Goal: Book appointment/travel/reservation

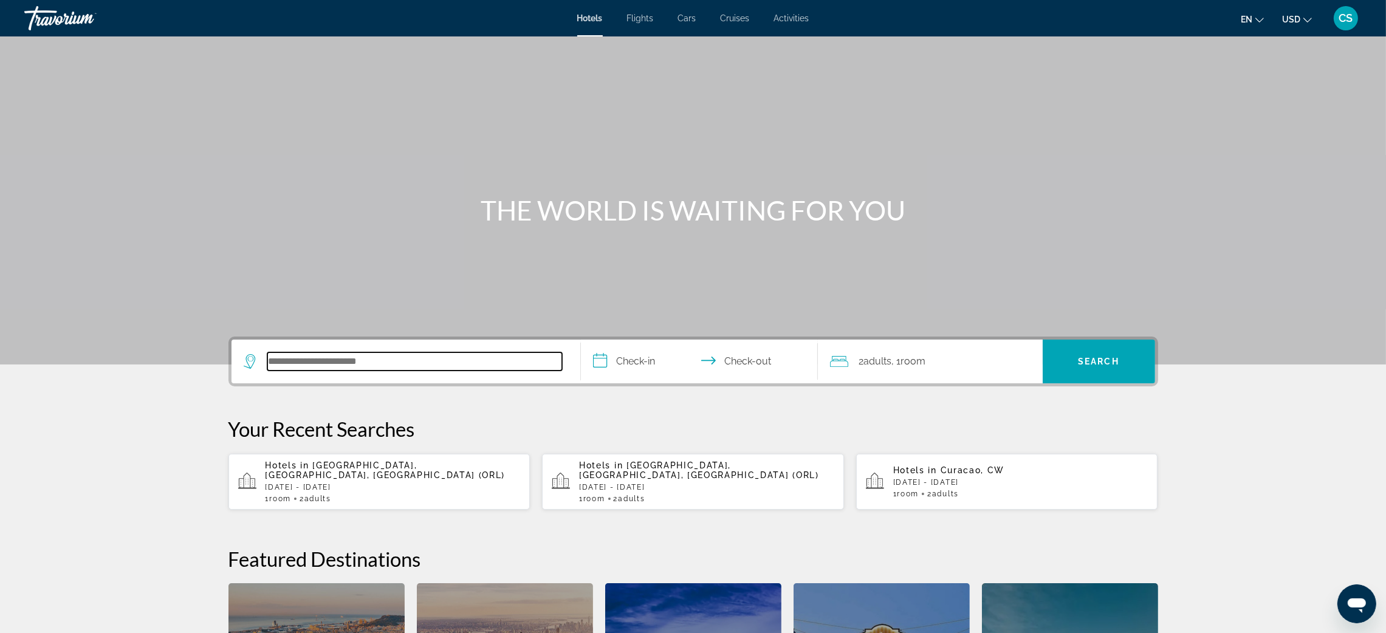
click at [280, 357] on input "Search hotel destination" at bounding box center [414, 361] width 295 height 18
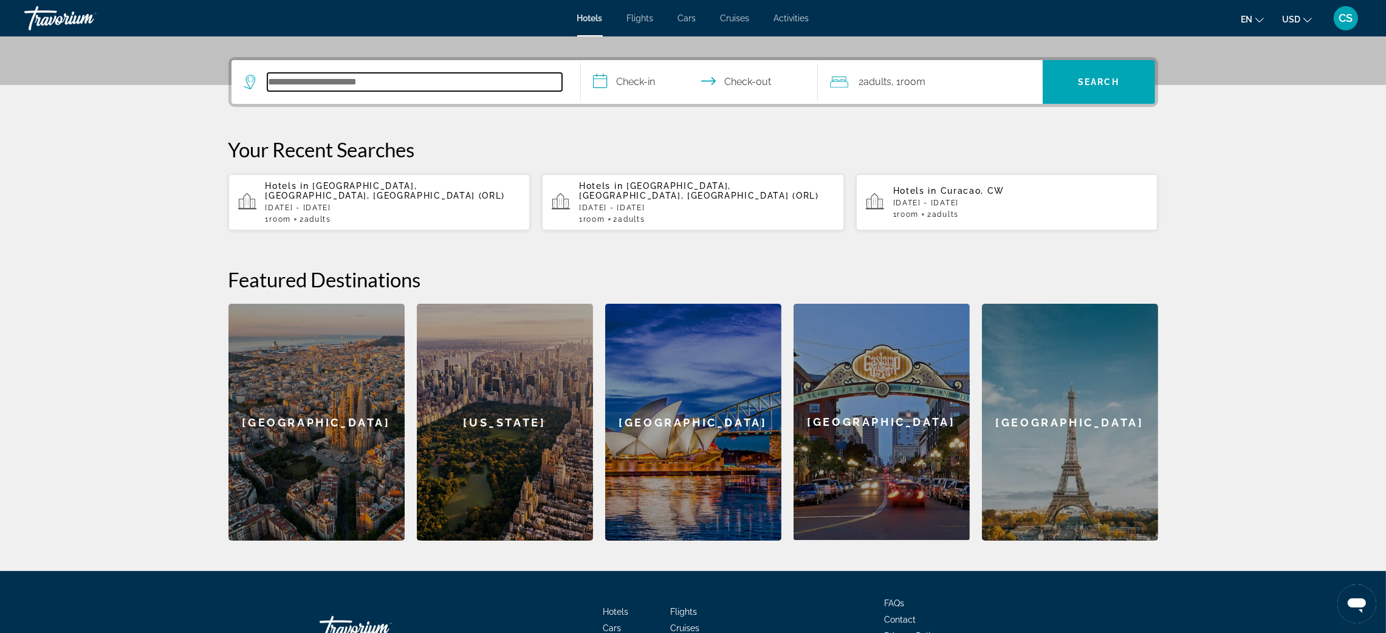
scroll to position [297, 0]
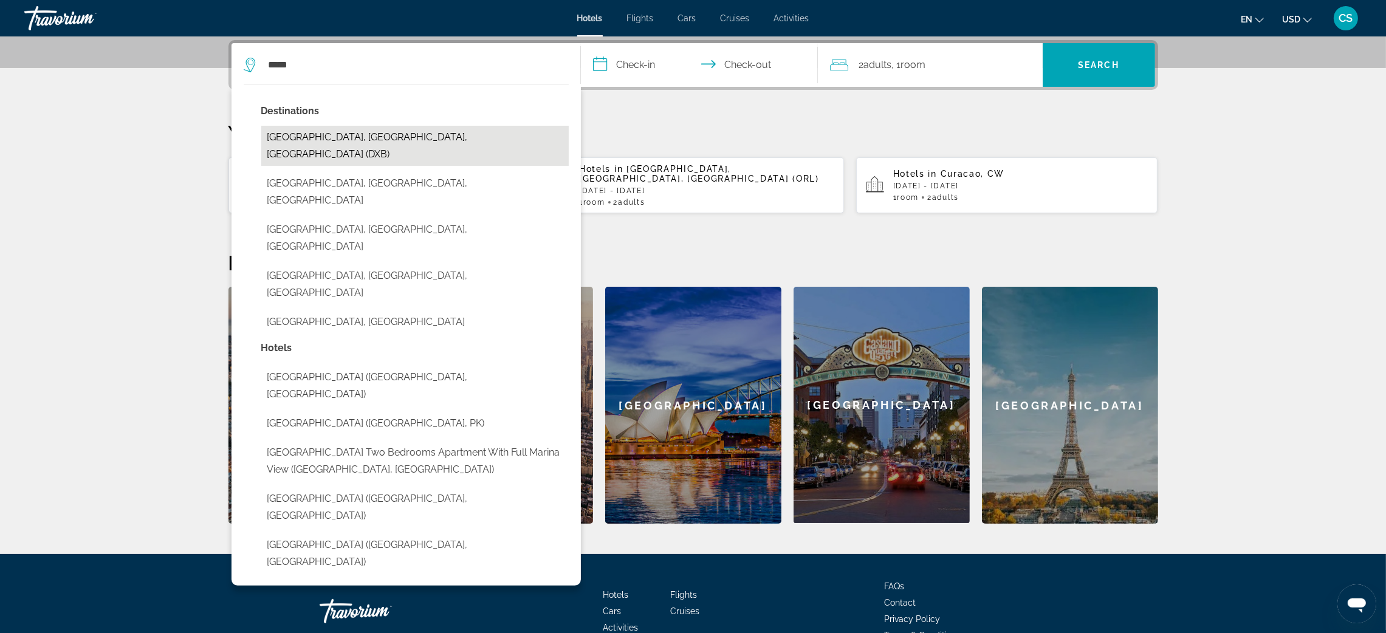
click at [374, 137] on button "Dubai, Dubai Emirate, United Arab Emirates (DXB)" at bounding box center [414, 146] width 307 height 40
type input "**********"
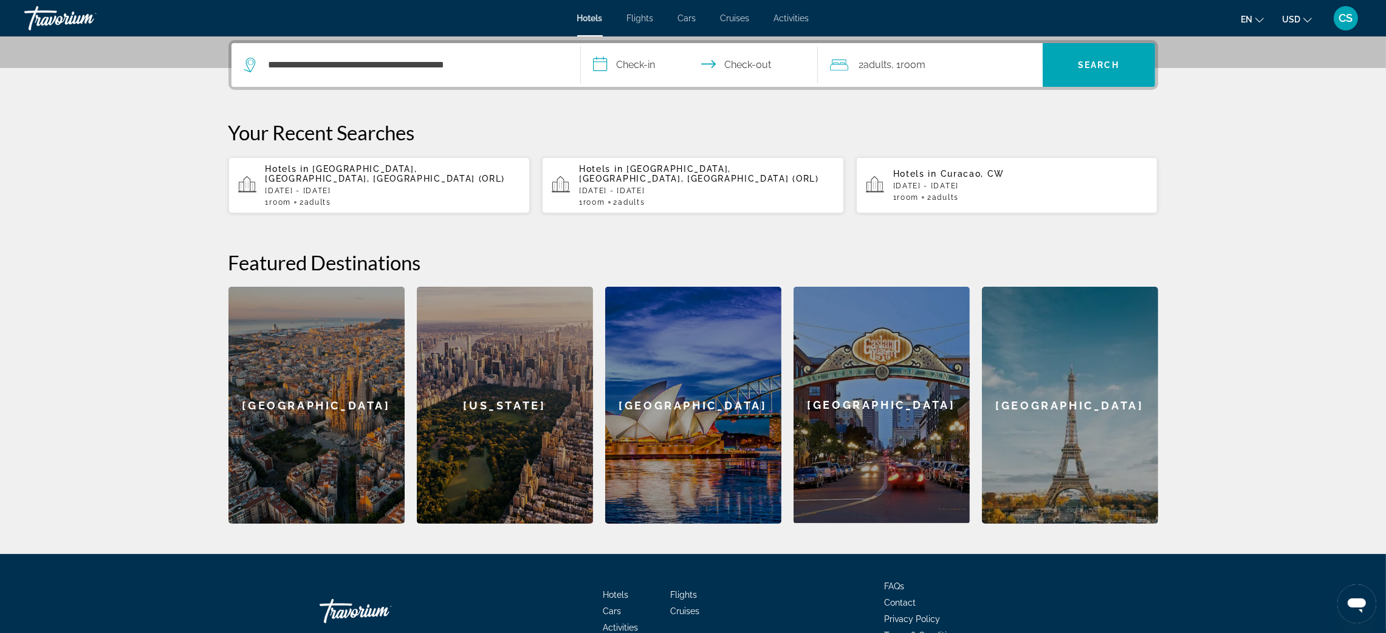
click at [641, 66] on input "**********" at bounding box center [702, 66] width 242 height 47
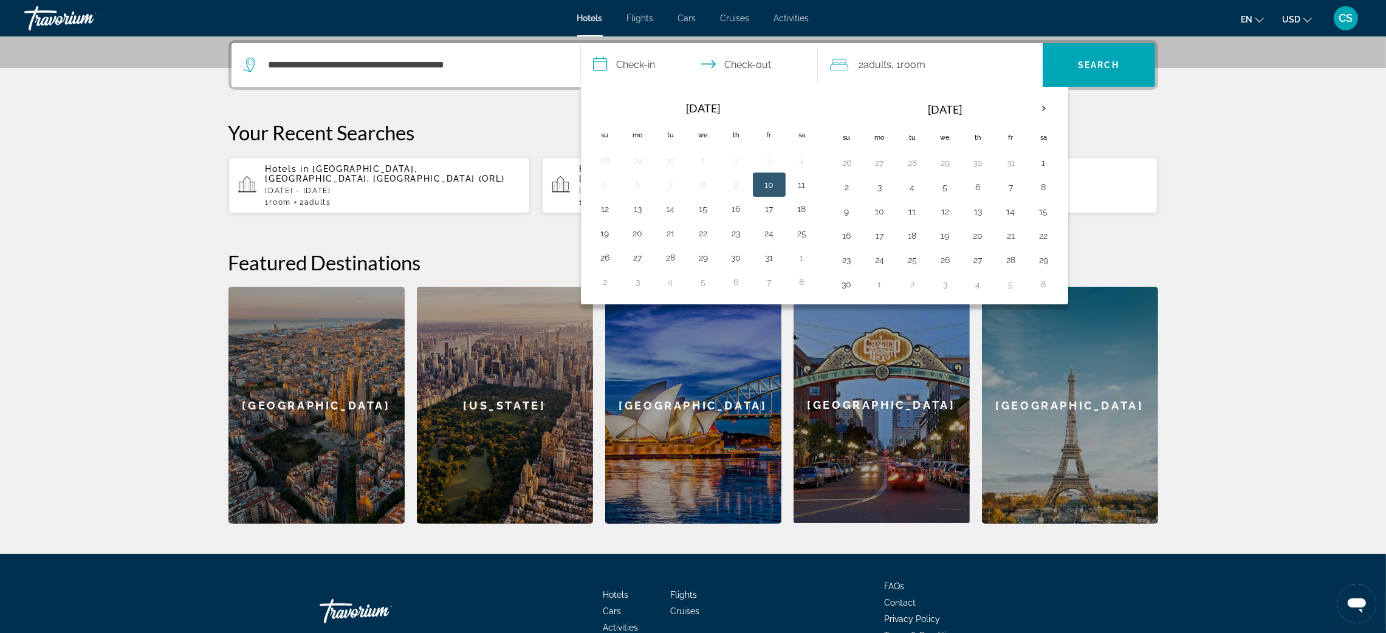
click at [771, 184] on button "10" at bounding box center [769, 184] width 19 height 17
click at [673, 213] on button "14" at bounding box center [670, 209] width 19 height 17
type input "**********"
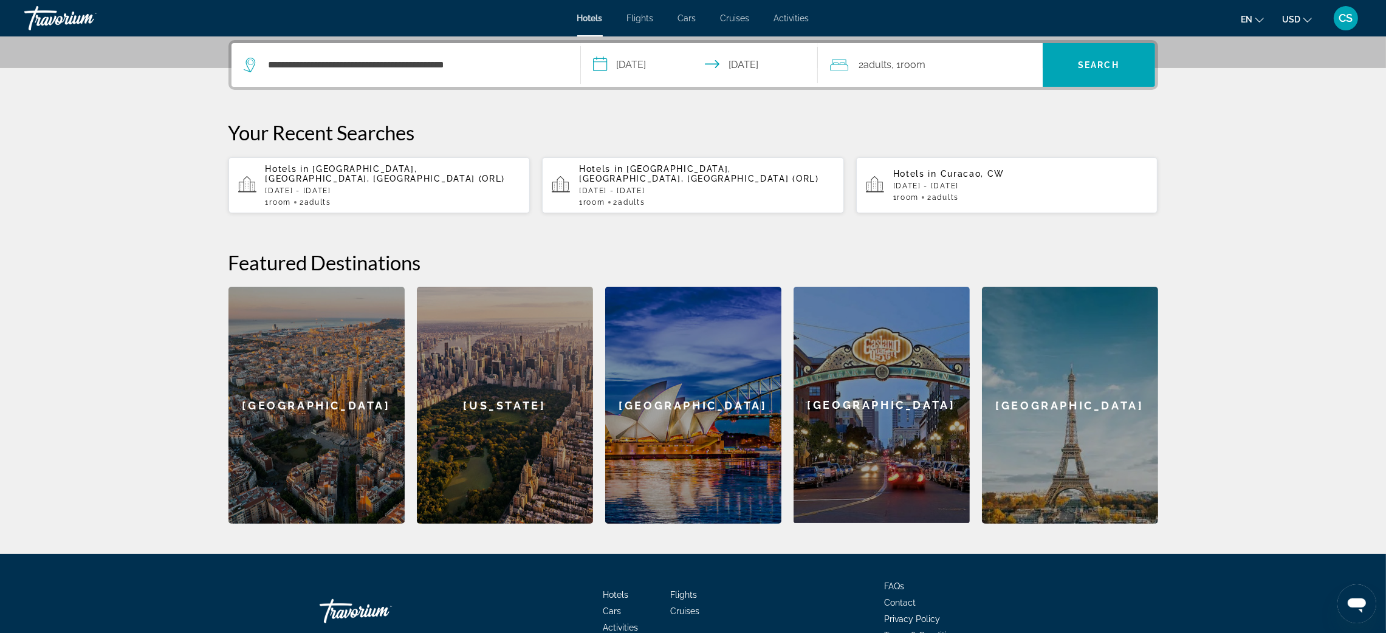
click at [898, 61] on span ", 1 Room rooms" at bounding box center [909, 65] width 34 height 17
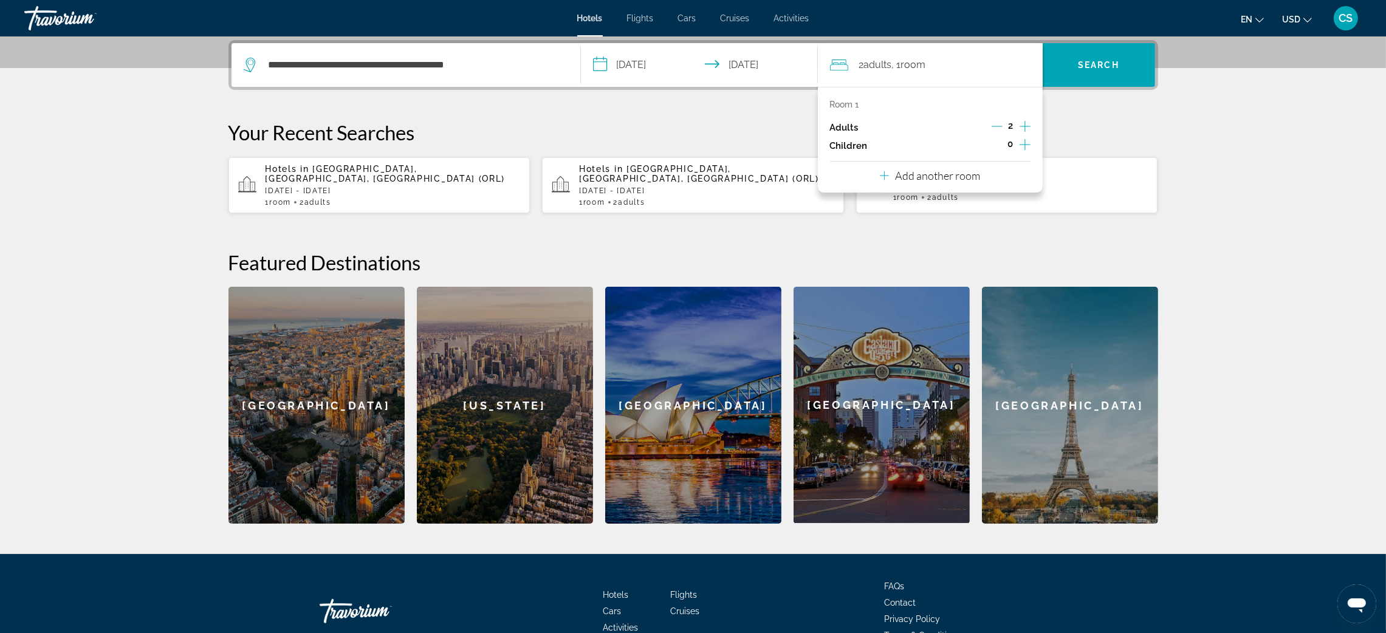
click at [931, 174] on p "Add another room" at bounding box center [937, 175] width 85 height 13
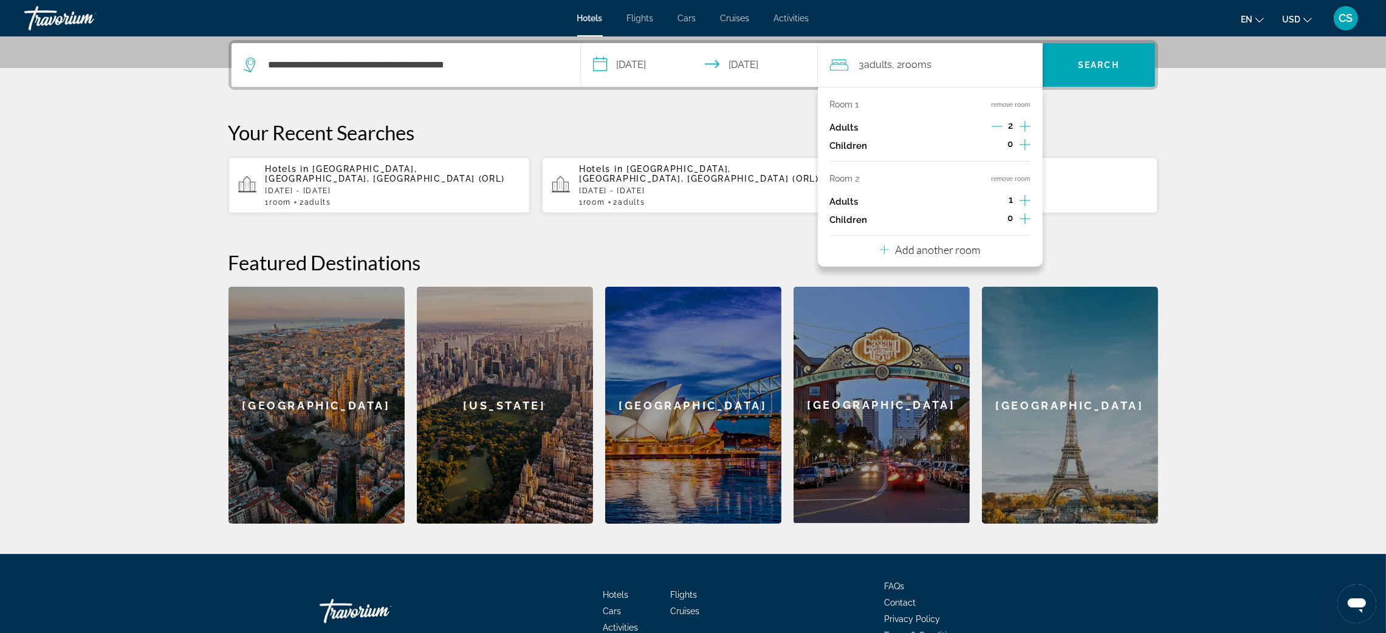
click at [1020, 201] on icon "Increment adults" at bounding box center [1025, 200] width 11 height 15
click at [1090, 66] on span "Search" at bounding box center [1098, 65] width 41 height 10
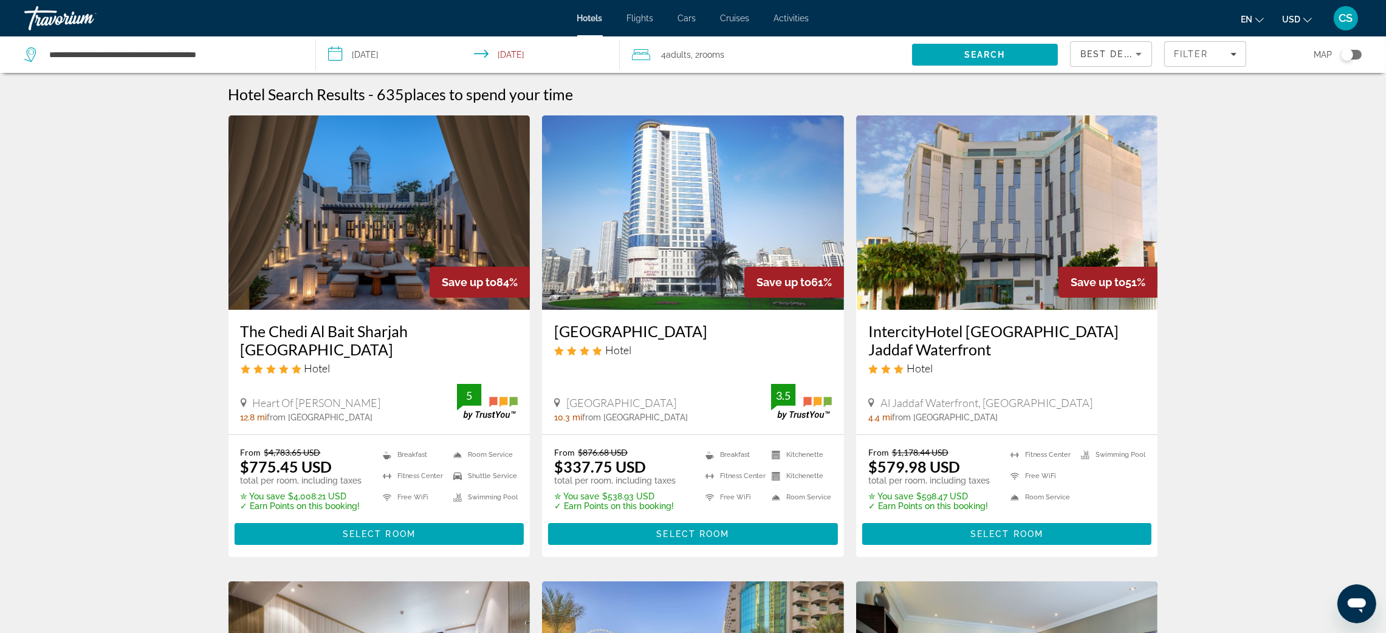
click at [794, 19] on span "Activities" at bounding box center [791, 18] width 35 height 10
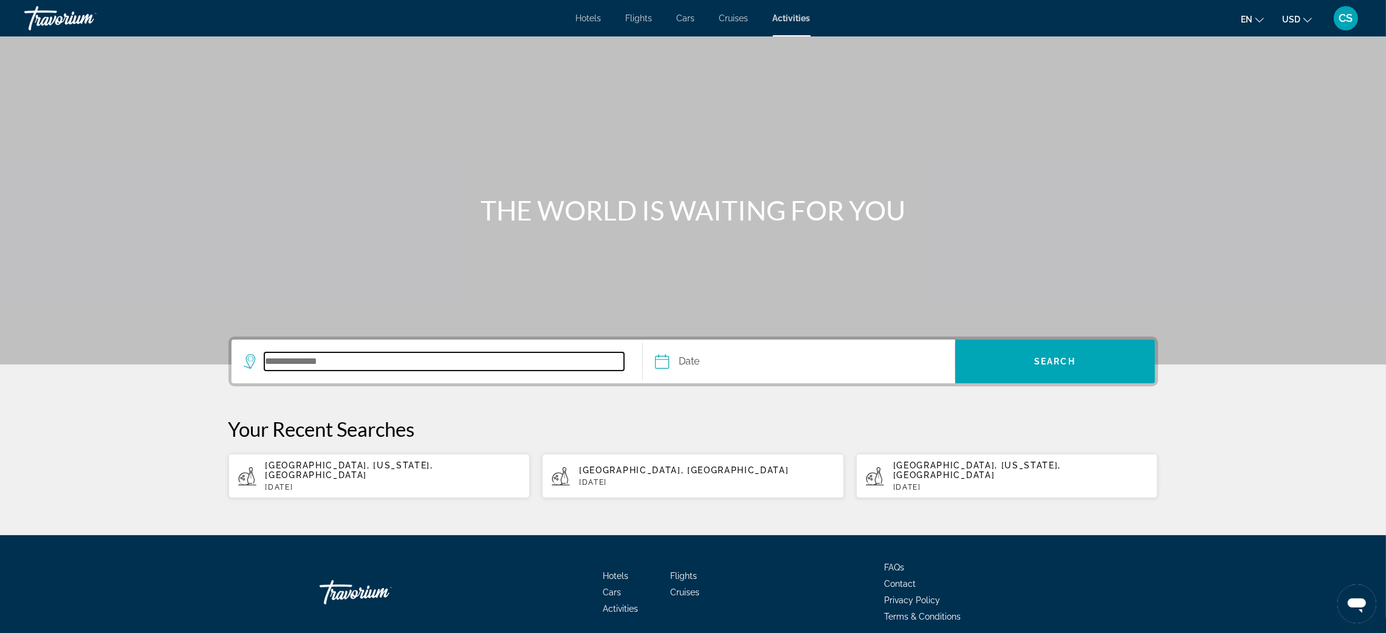
click at [315, 368] on input "Search destination" at bounding box center [444, 361] width 360 height 18
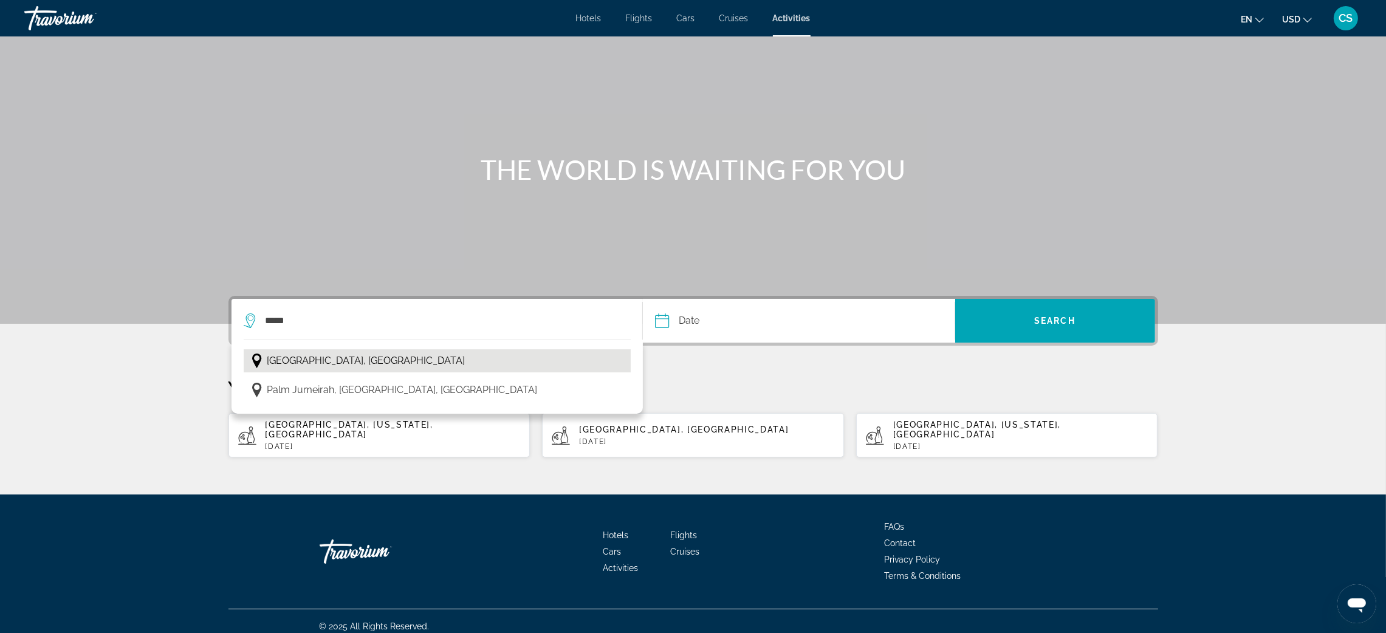
click at [326, 355] on span "Dubai, United Arab Emirates" at bounding box center [366, 360] width 198 height 17
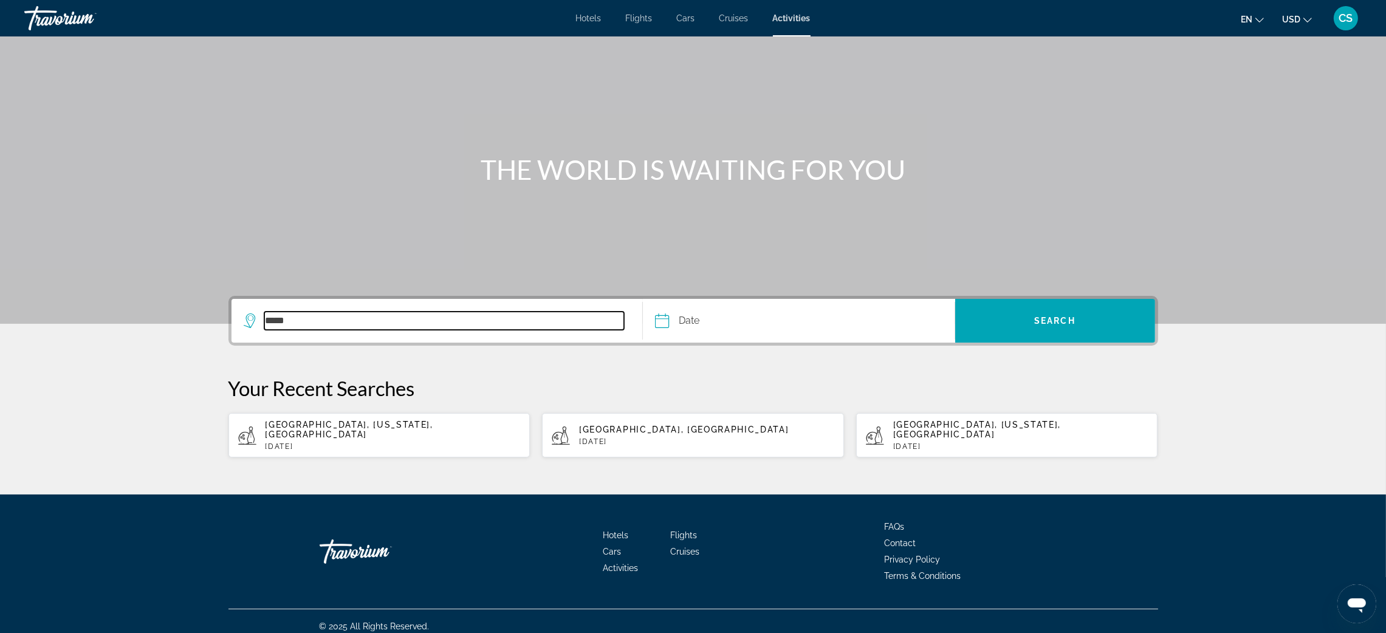
type input "**********"
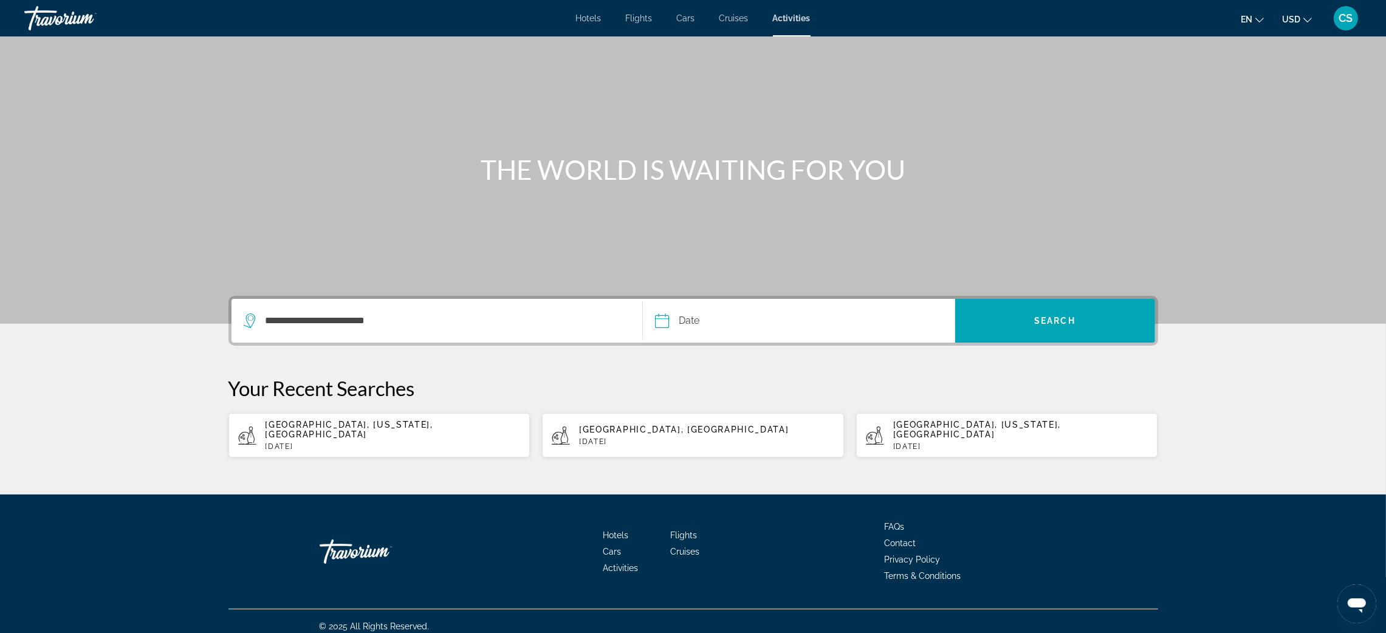
click at [692, 317] on input "Date" at bounding box center [729, 322] width 154 height 47
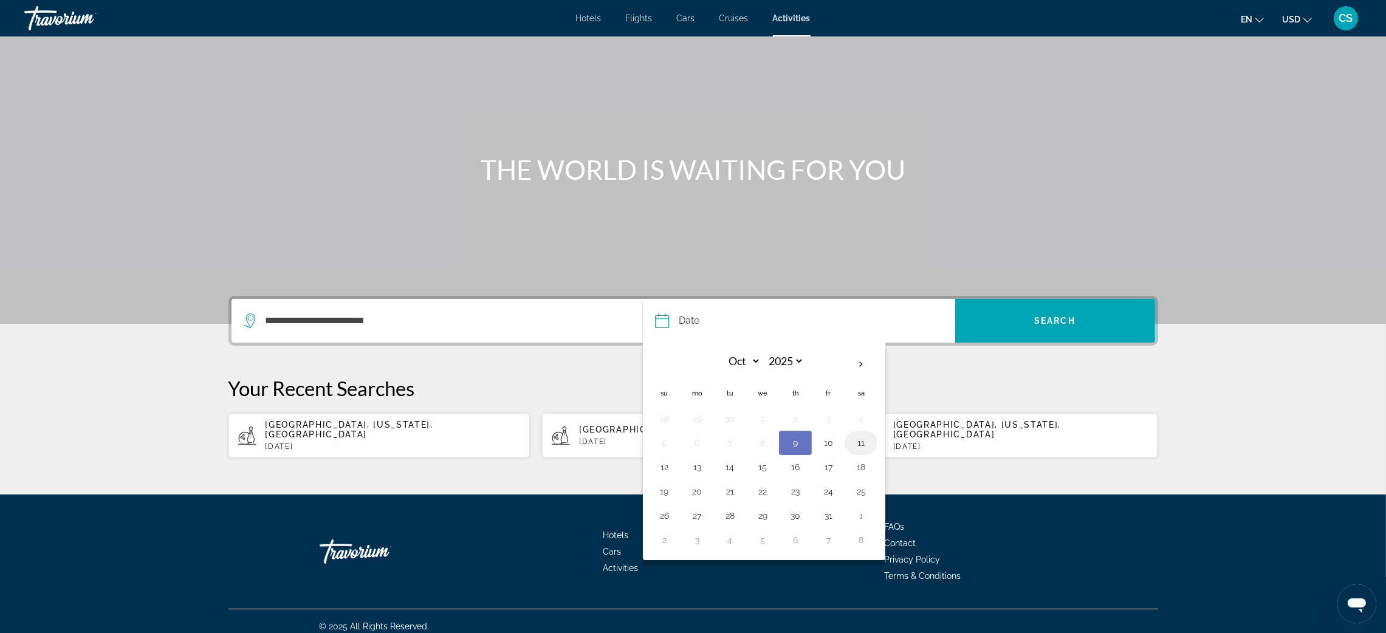
click at [859, 441] on button "11" at bounding box center [860, 442] width 19 height 17
type input "**********"
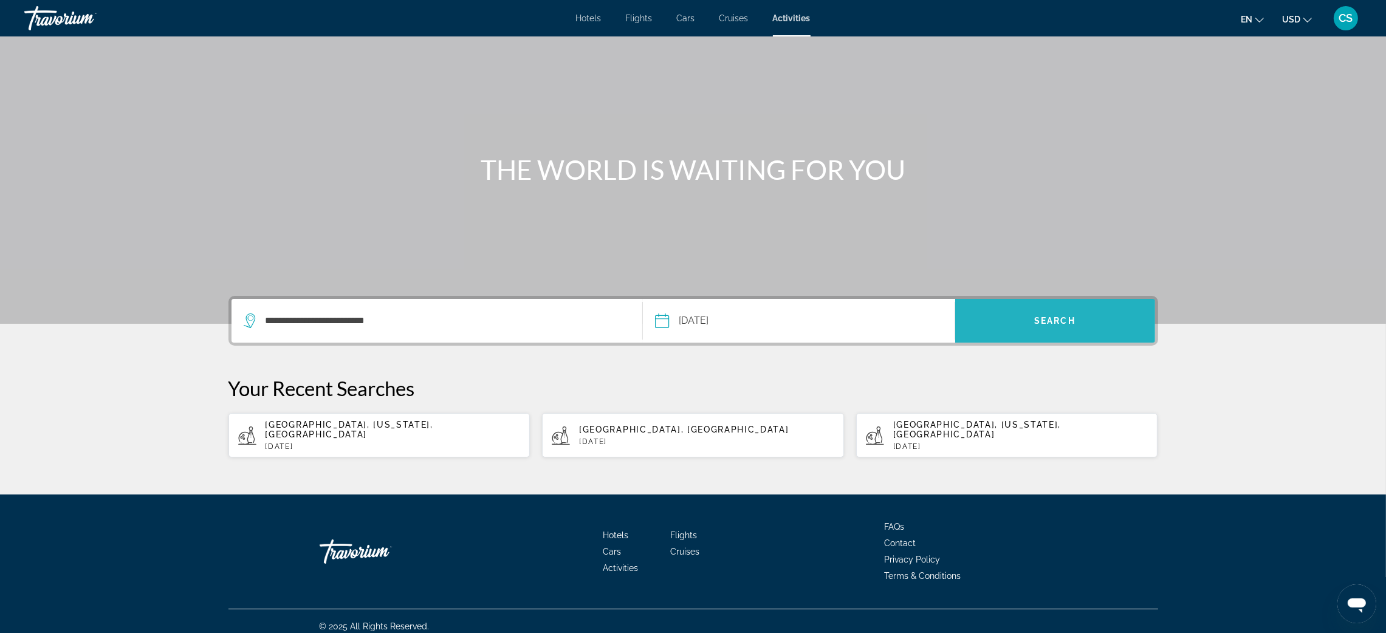
click at [1063, 316] on span "Search" at bounding box center [1054, 321] width 41 height 10
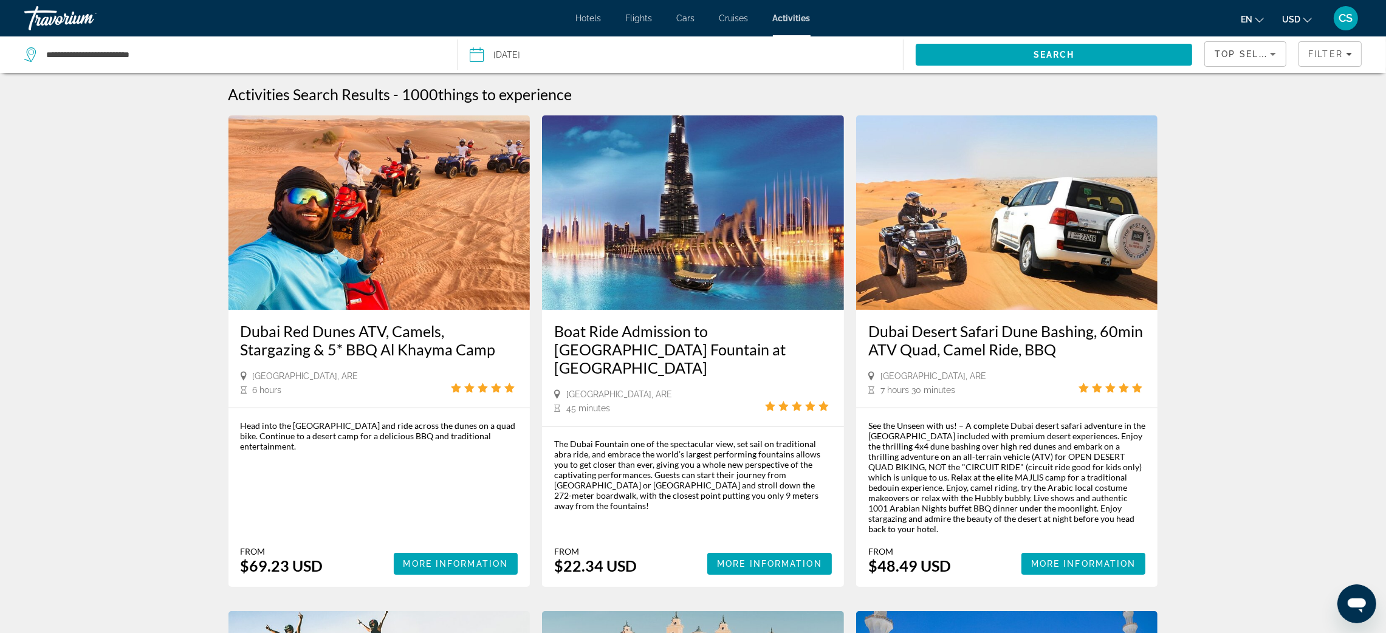
click at [677, 17] on span "Cars" at bounding box center [686, 18] width 18 height 10
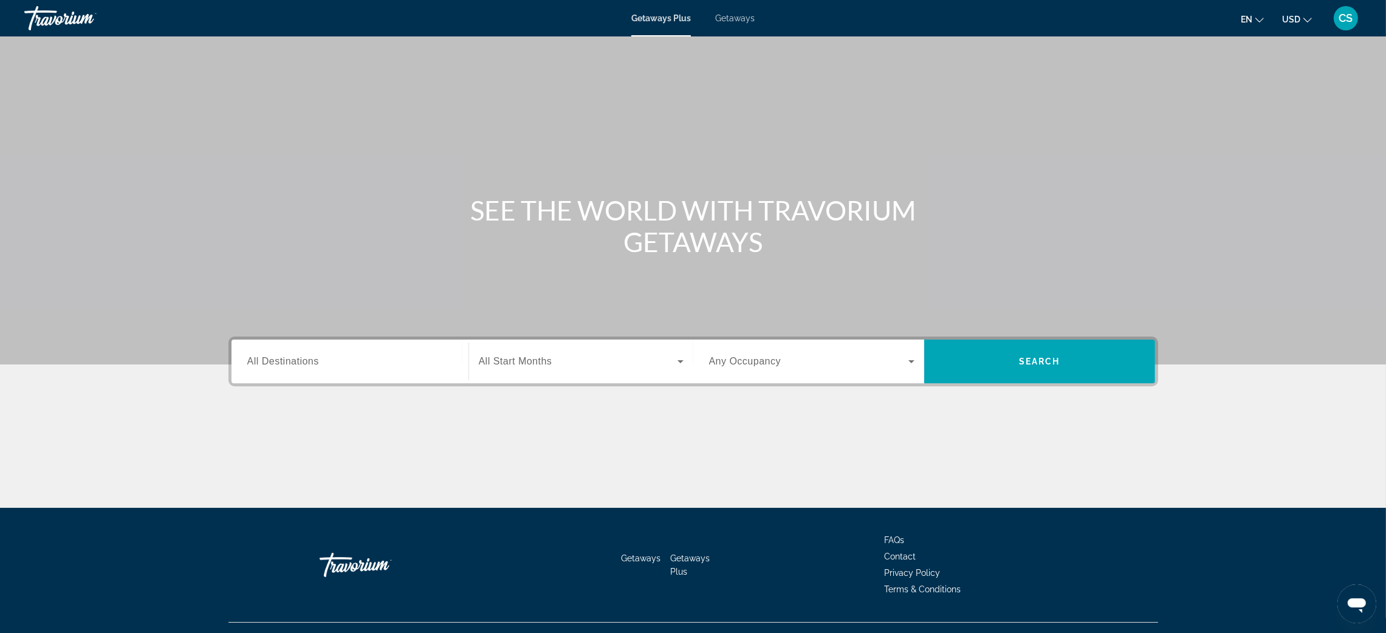
click at [287, 363] on span "All Destinations" at bounding box center [283, 361] width 72 height 10
click at [287, 363] on input "Destination All Destinations" at bounding box center [349, 362] width 205 height 15
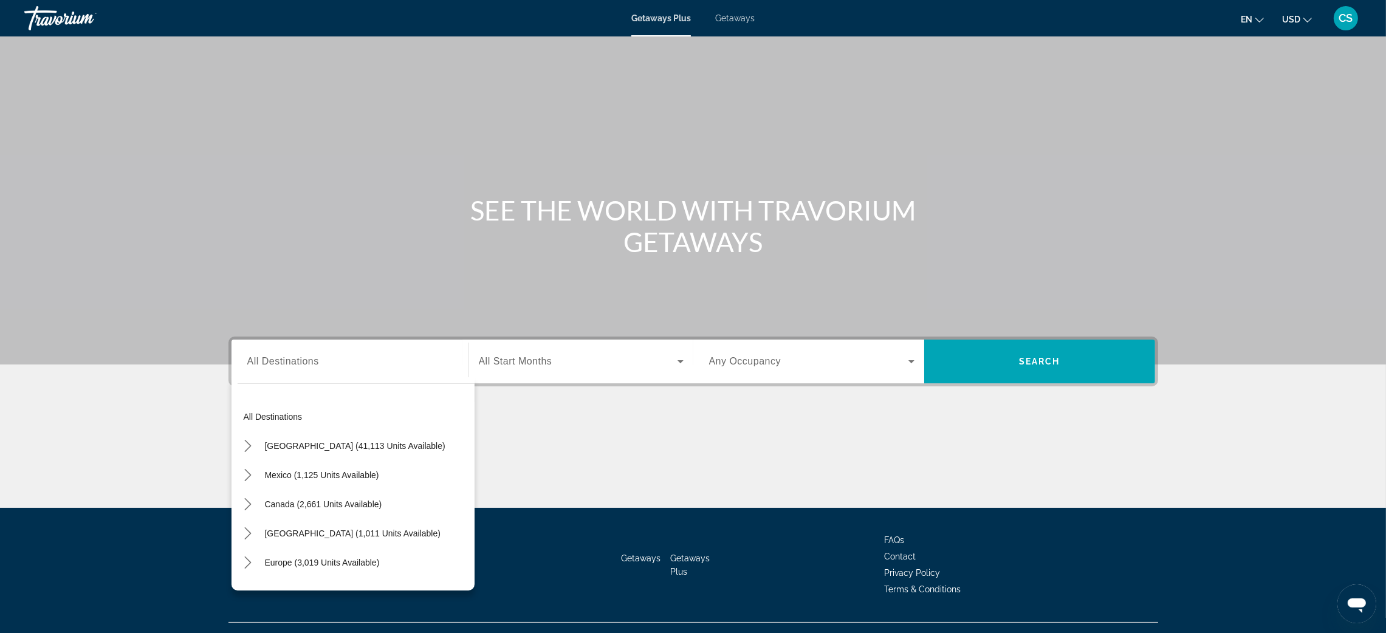
click at [745, 21] on span "Getaways" at bounding box center [734, 18] width 39 height 10
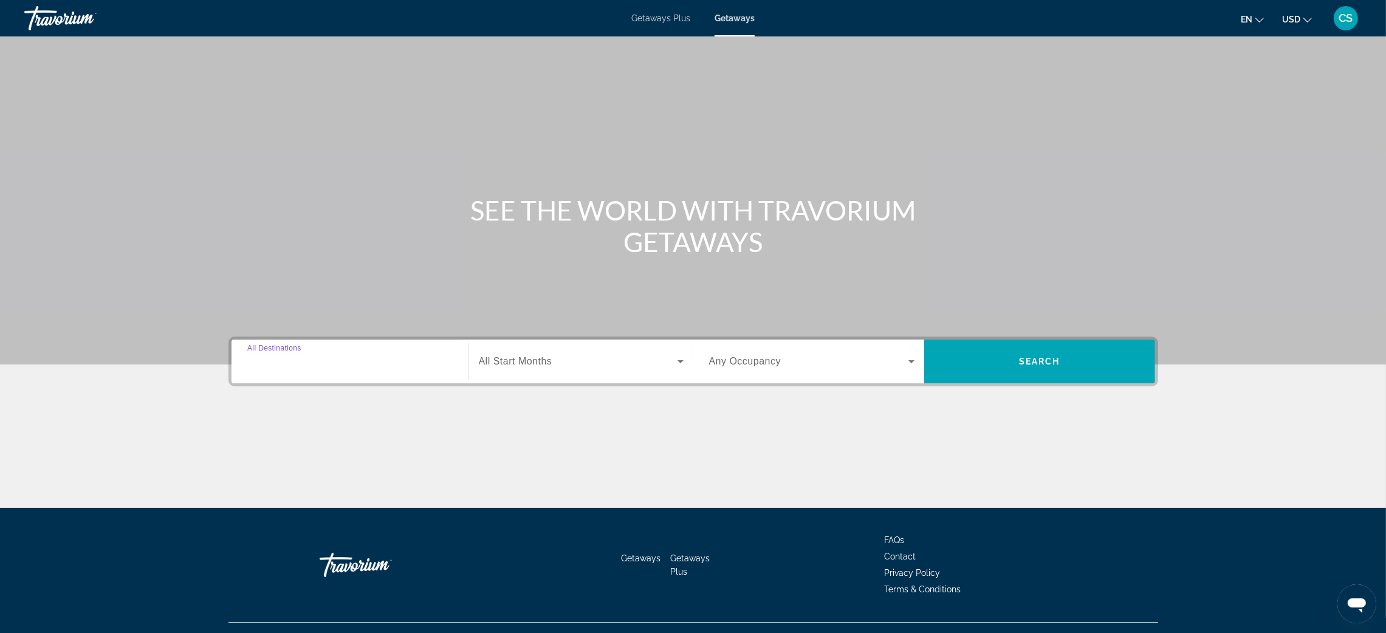
click at [254, 355] on input "Destination All Destinations" at bounding box center [349, 362] width 205 height 15
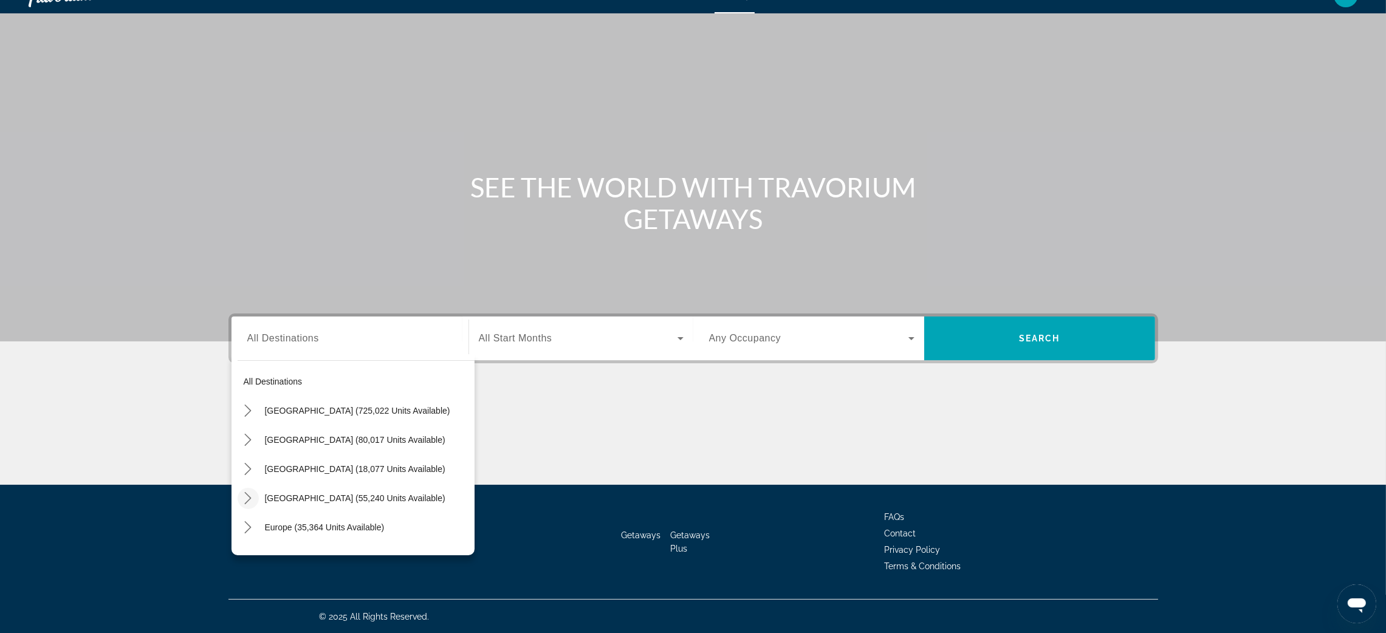
click at [246, 495] on icon "Toggle Caribbean & Atlantic Islands (55,240 units available) submenu" at bounding box center [248, 498] width 12 height 12
click at [346, 434] on span "[GEOGRAPHIC_DATA] (55,240 units available)" at bounding box center [355, 439] width 180 height 10
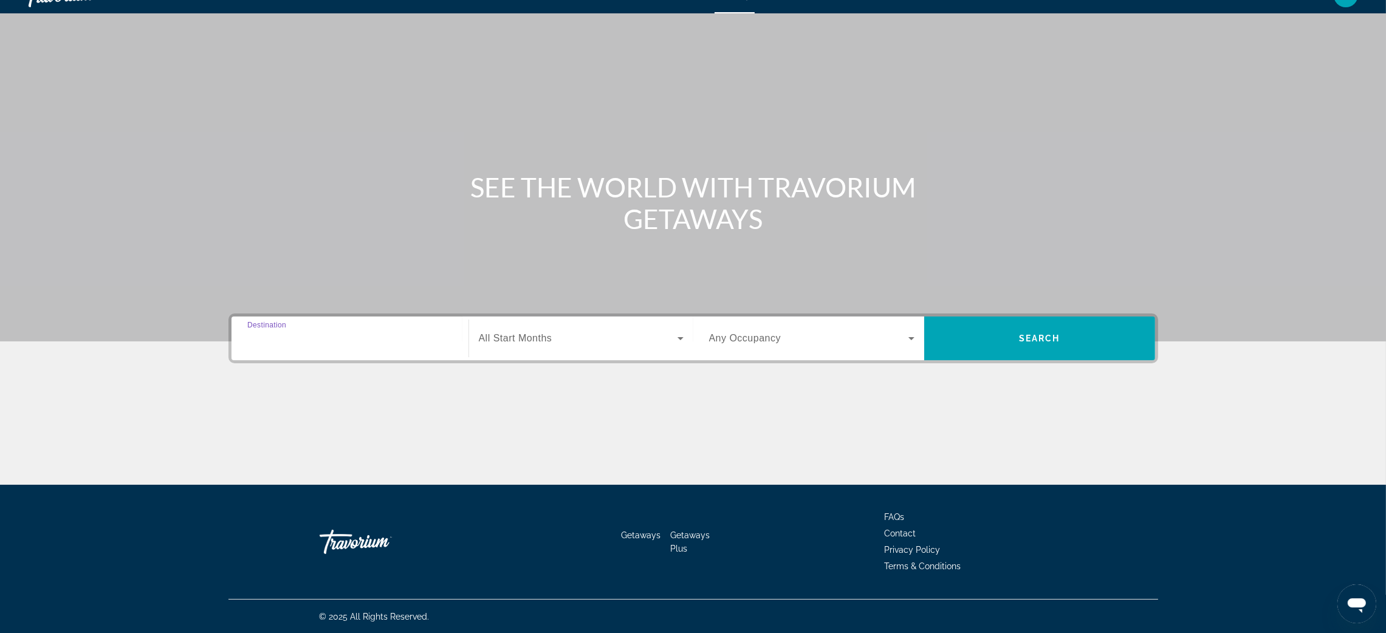
type input "**********"
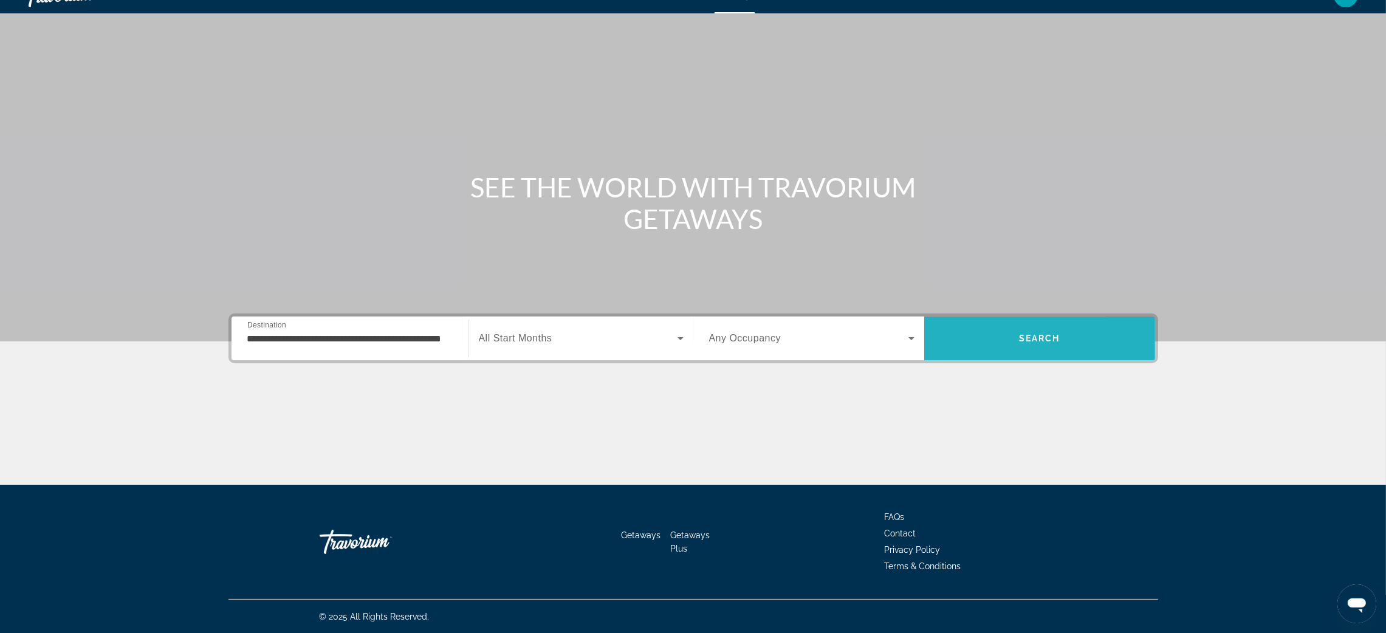
click at [977, 335] on span "Search" at bounding box center [1039, 338] width 231 height 29
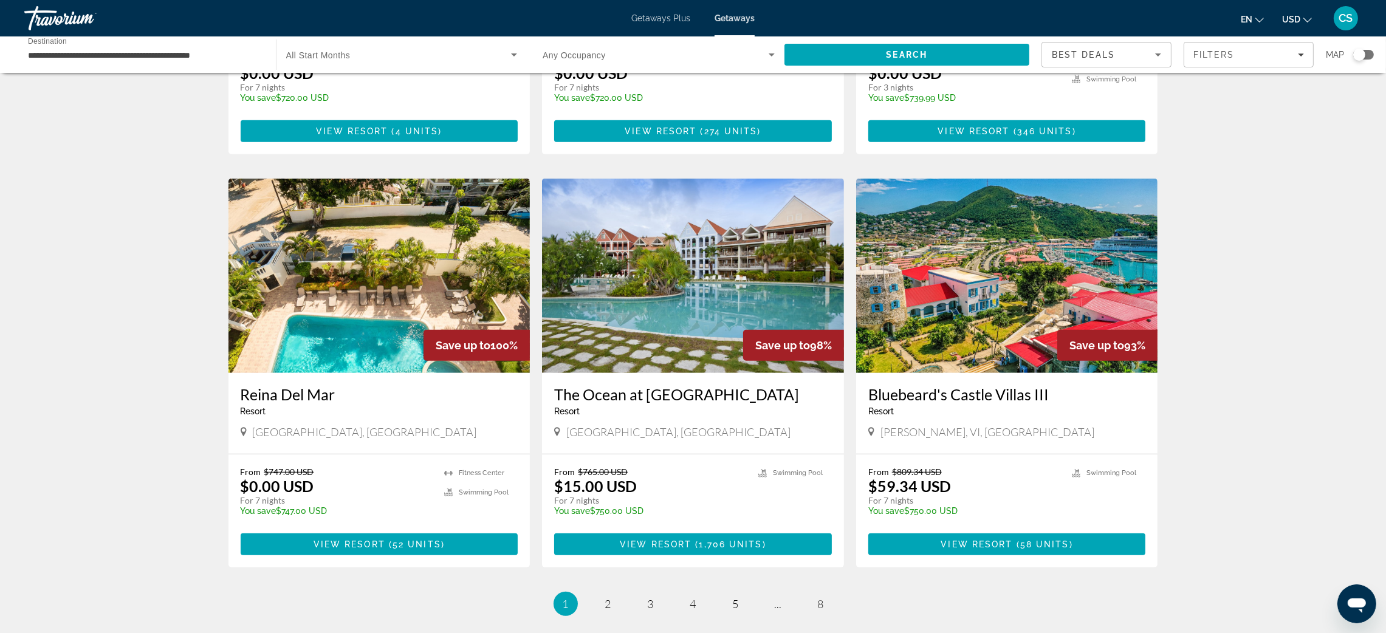
scroll to position [1238, 0]
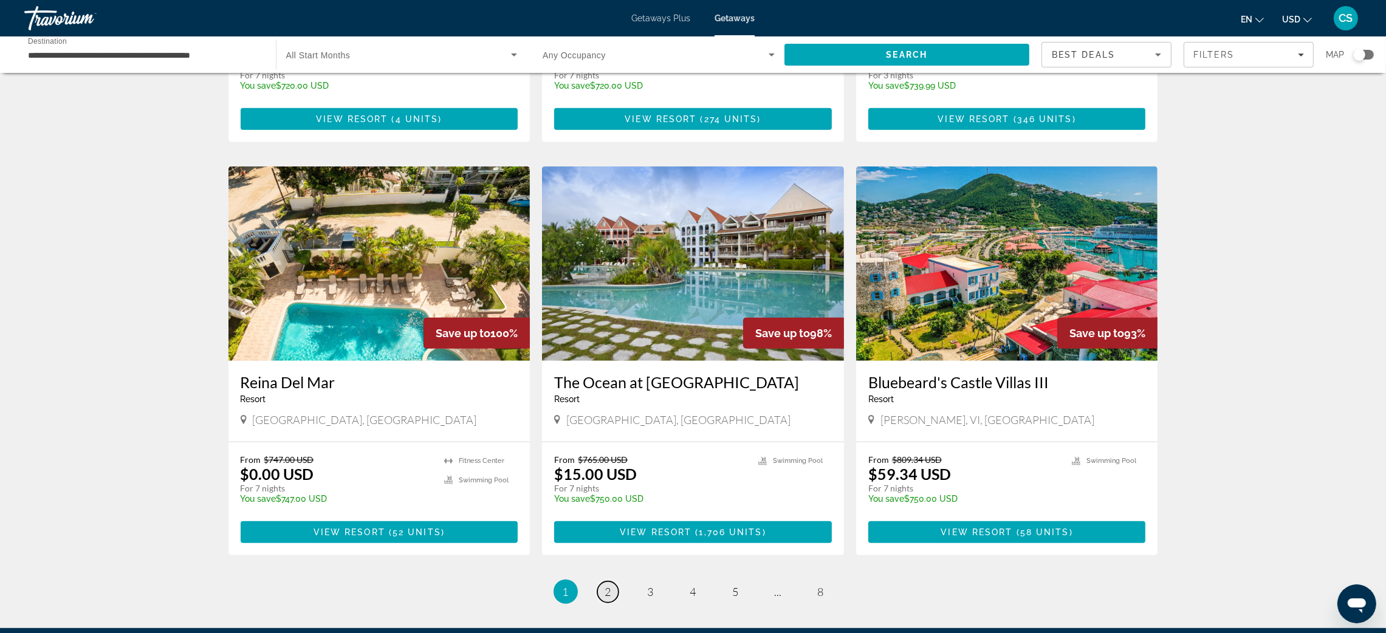
click at [605, 585] on span "2" at bounding box center [608, 591] width 6 height 13
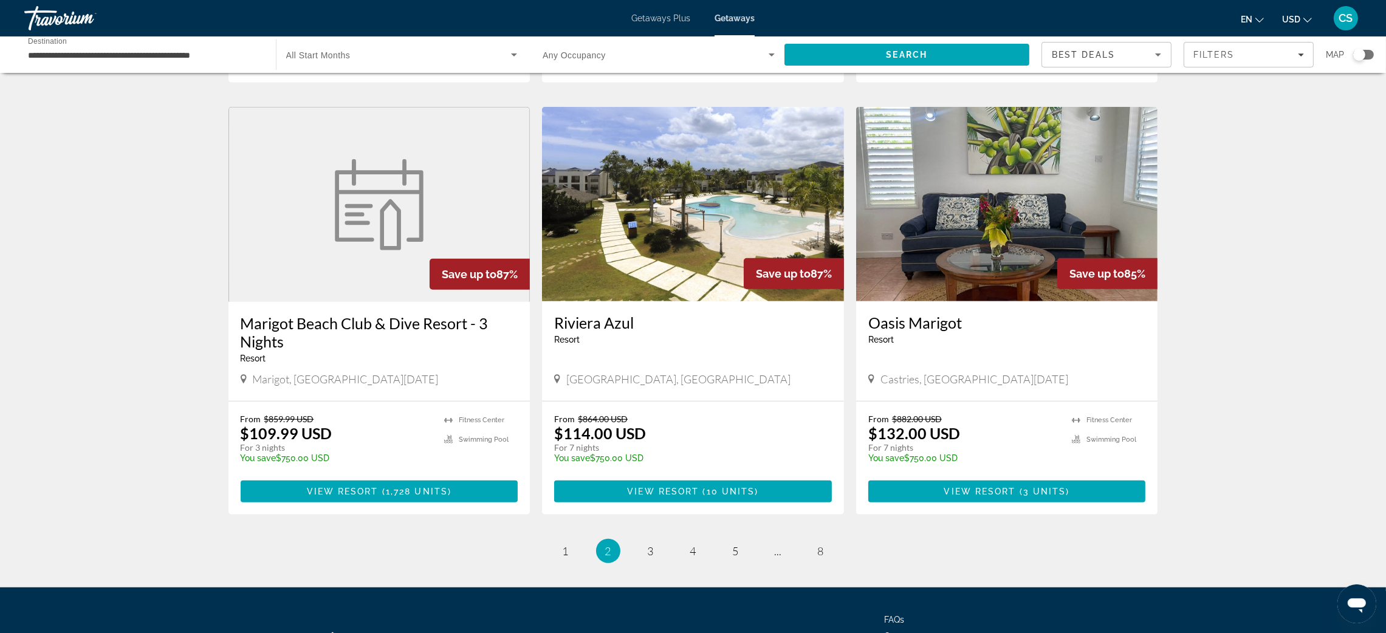
scroll to position [1266, 0]
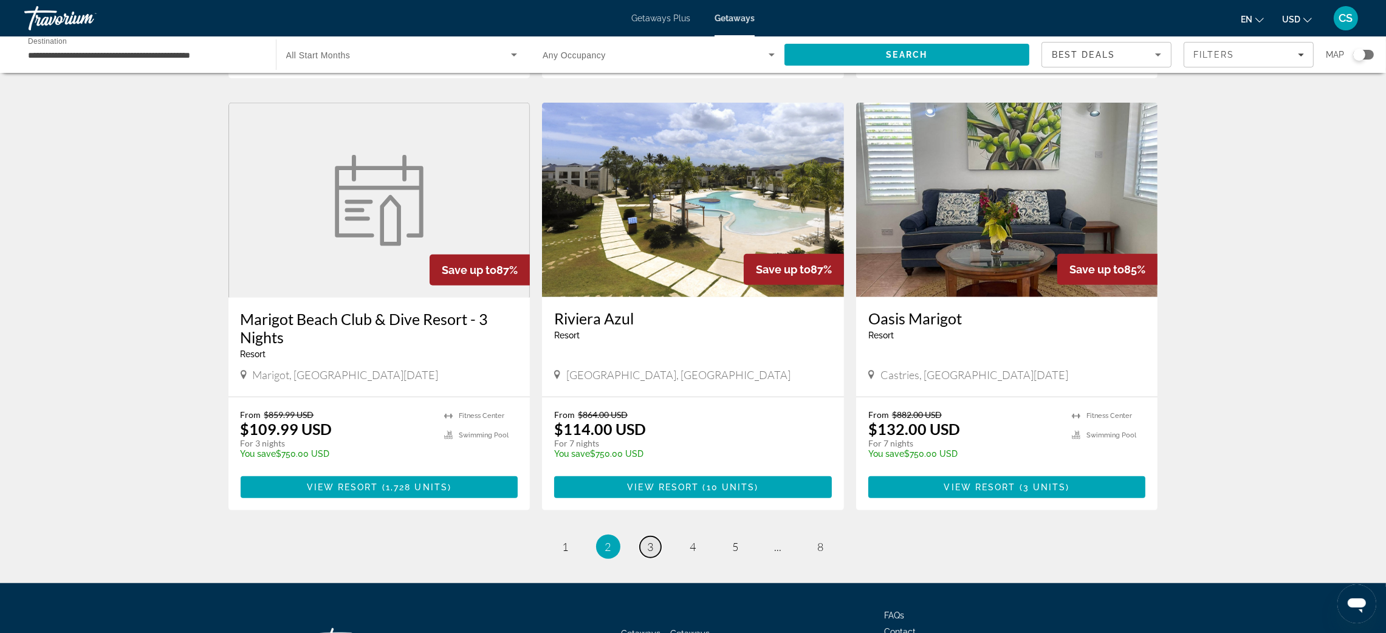
click at [650, 552] on span "3" at bounding box center [651, 546] width 6 height 13
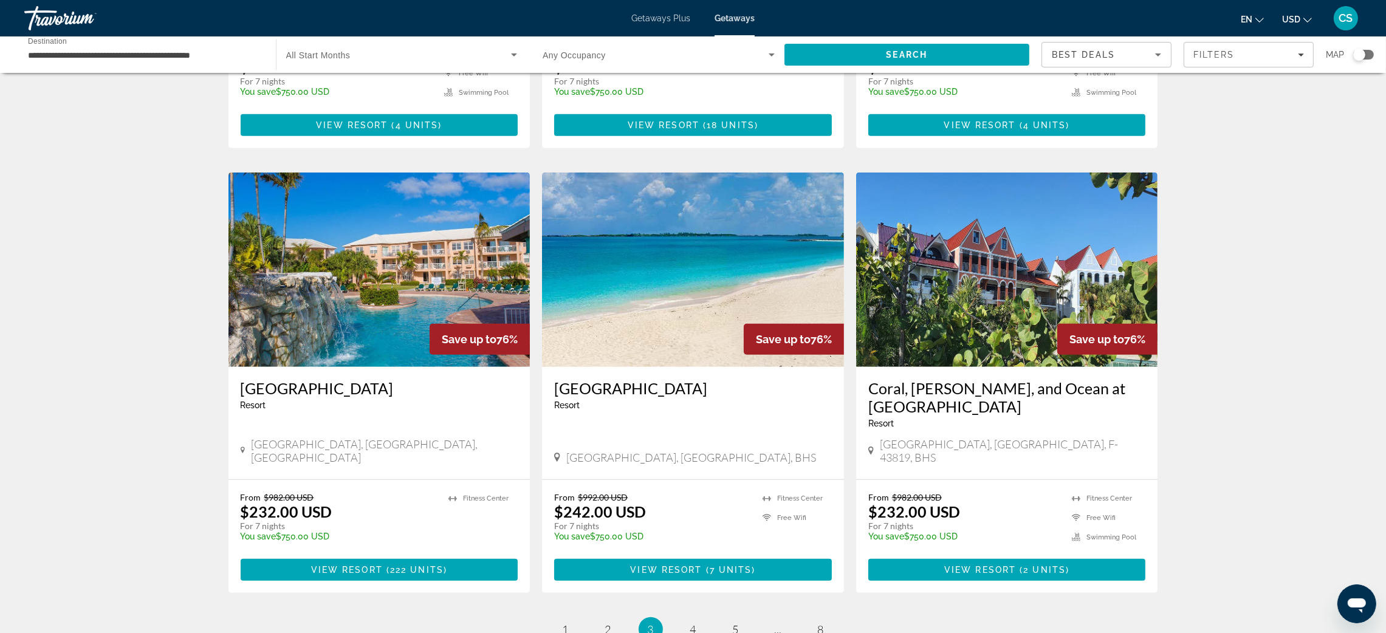
scroll to position [1230, 0]
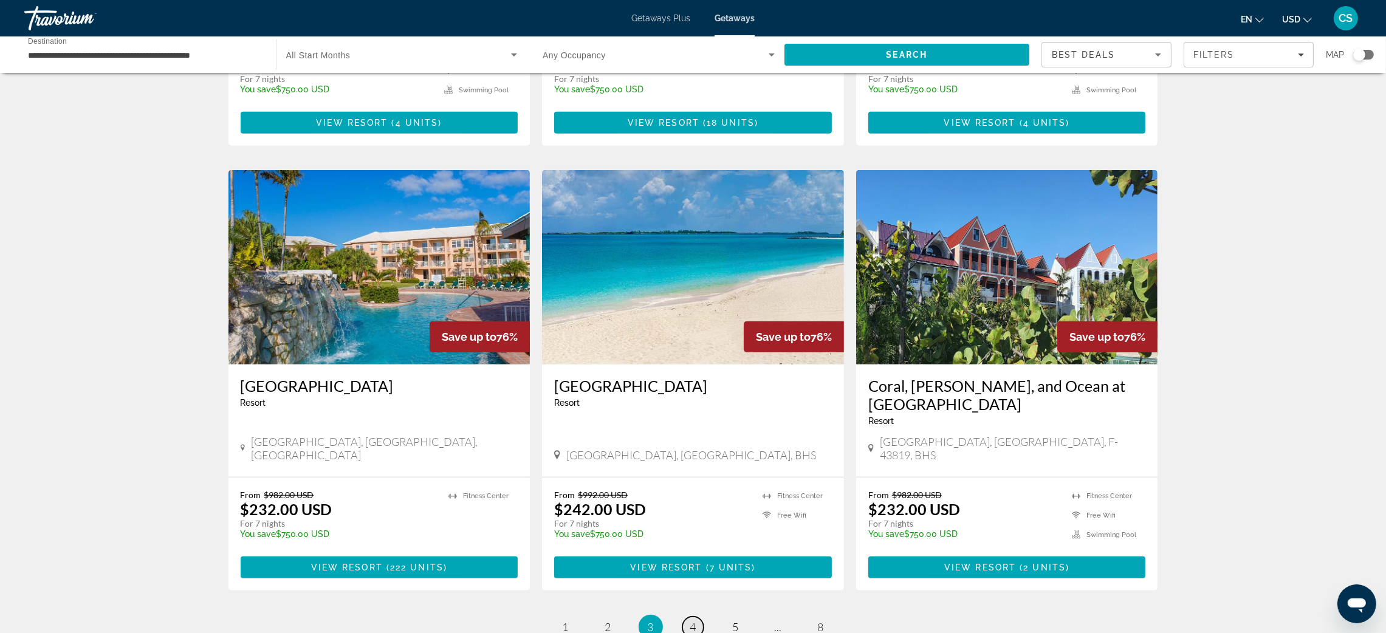
click at [691, 620] on span "4" at bounding box center [693, 626] width 6 height 13
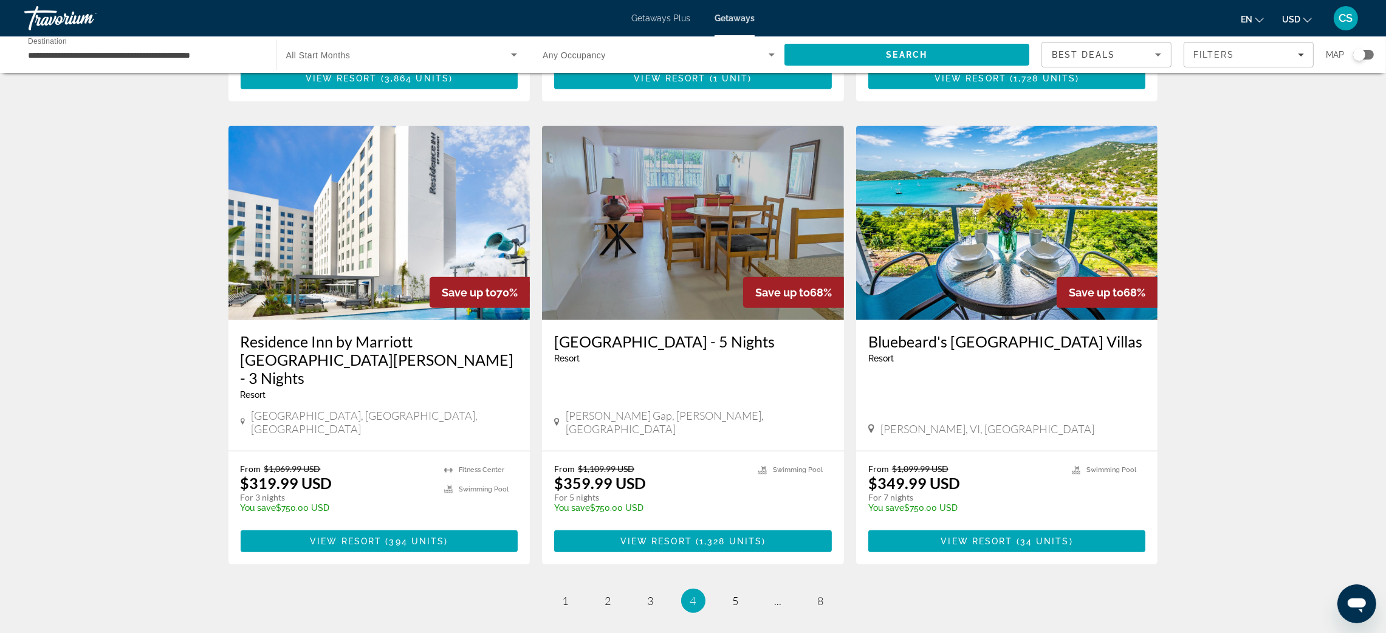
scroll to position [1337, 0]
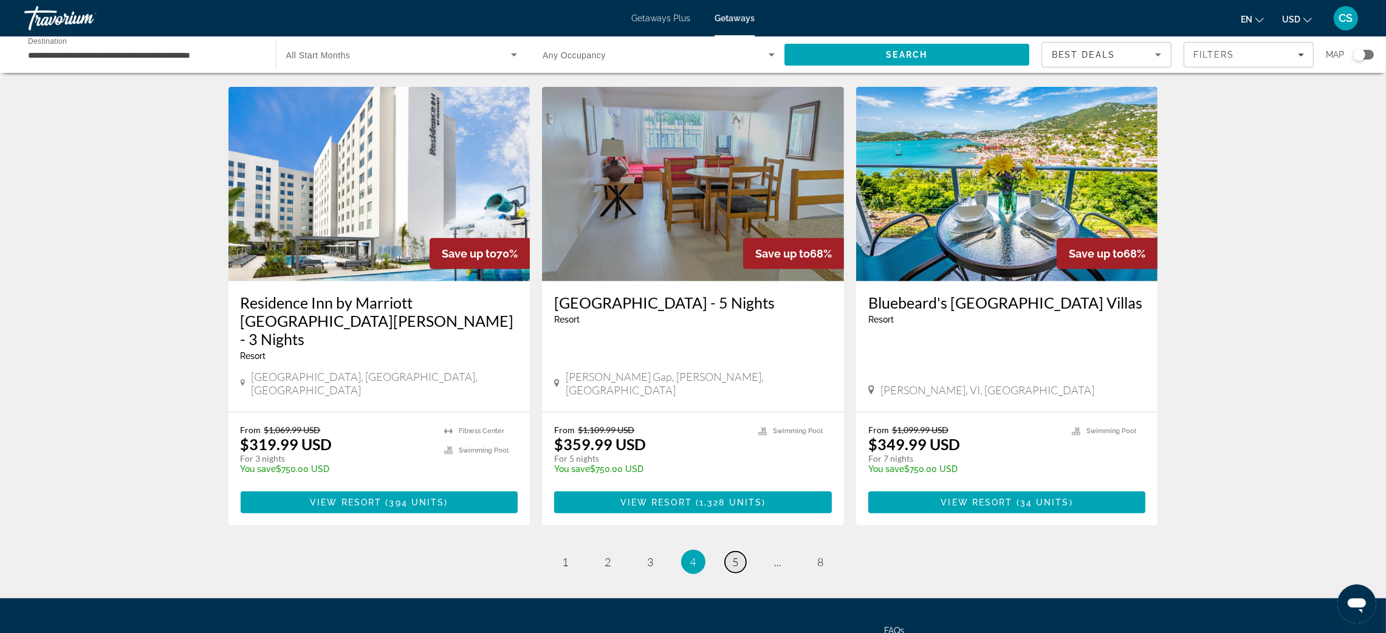
click at [735, 555] on span "5" at bounding box center [736, 561] width 6 height 13
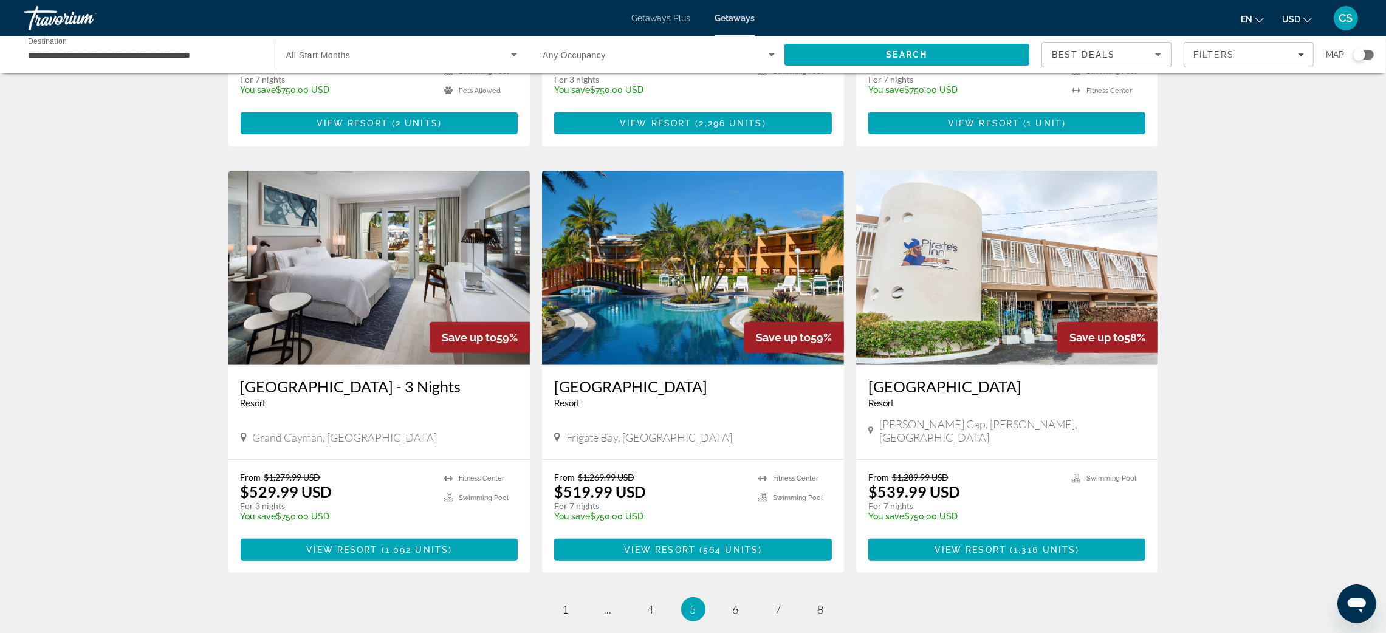
scroll to position [1218, 0]
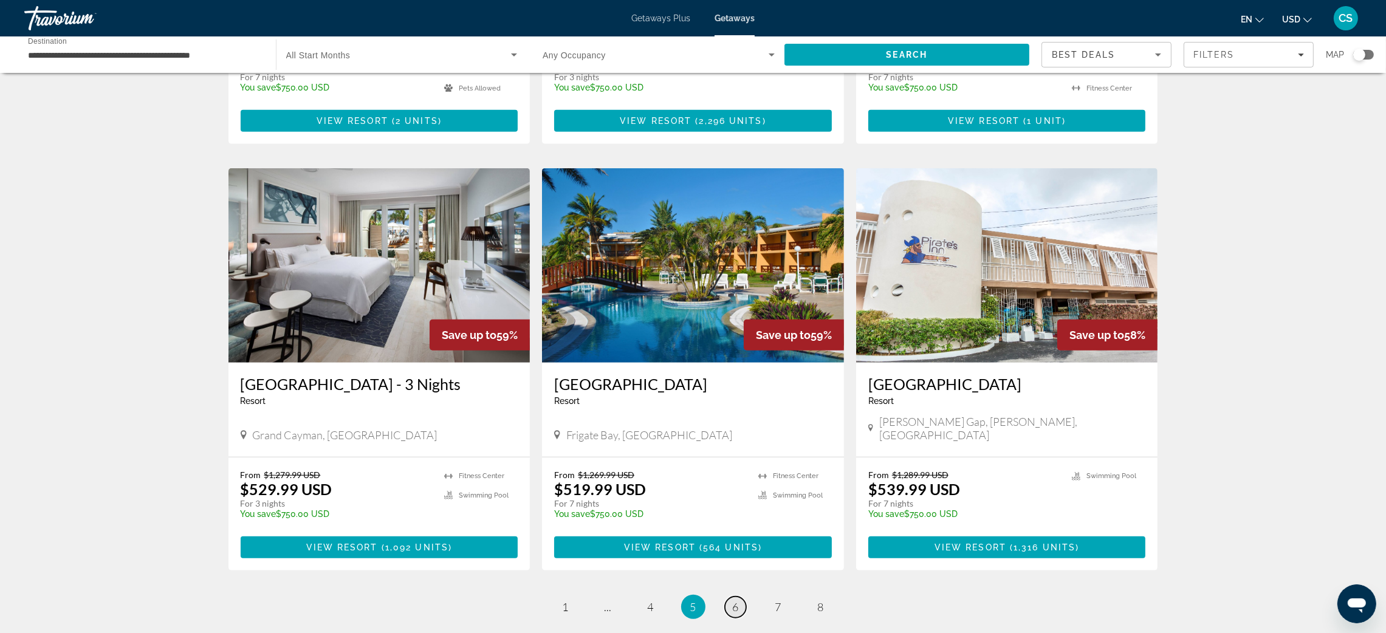
click at [738, 600] on span "6" at bounding box center [736, 606] width 6 height 13
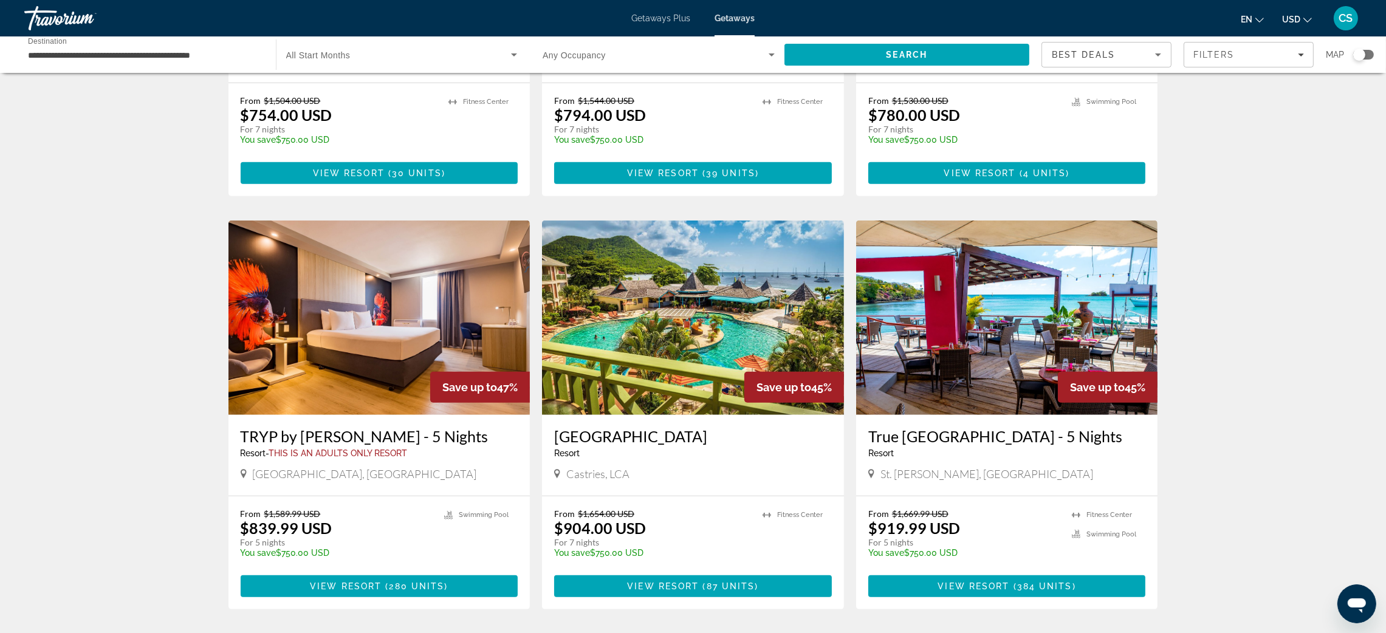
scroll to position [1238, 0]
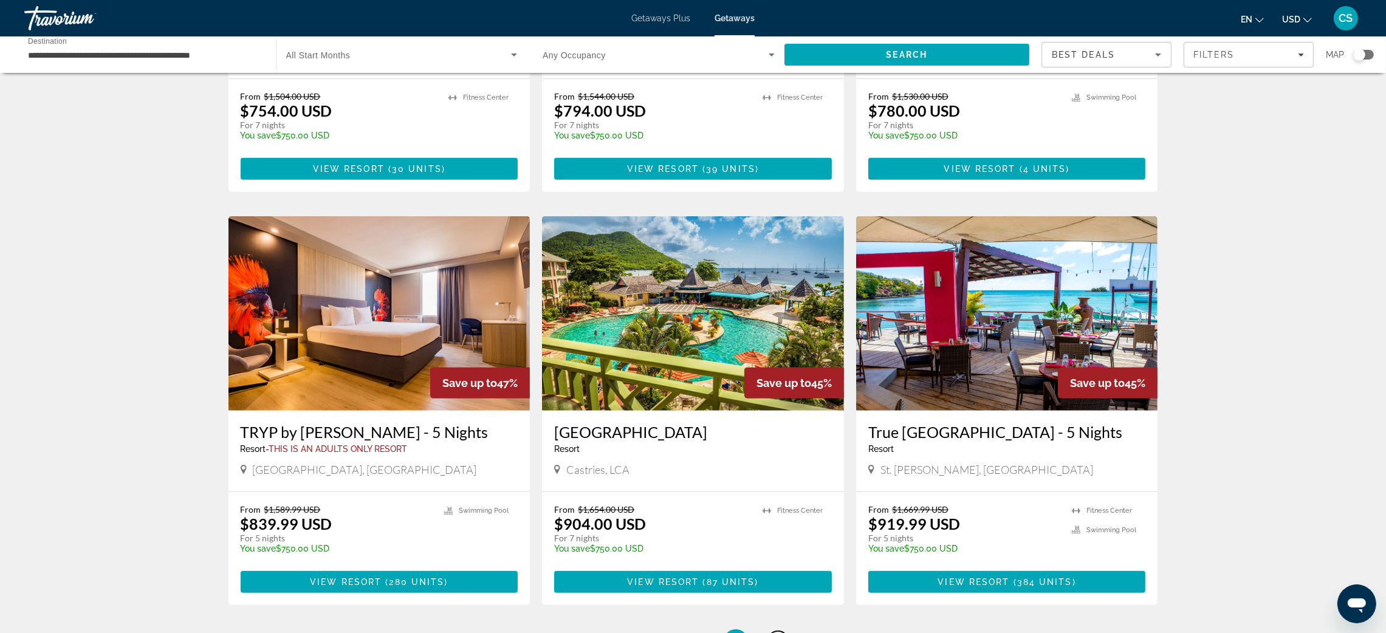
click at [778, 633] on span "7" at bounding box center [778, 641] width 6 height 13
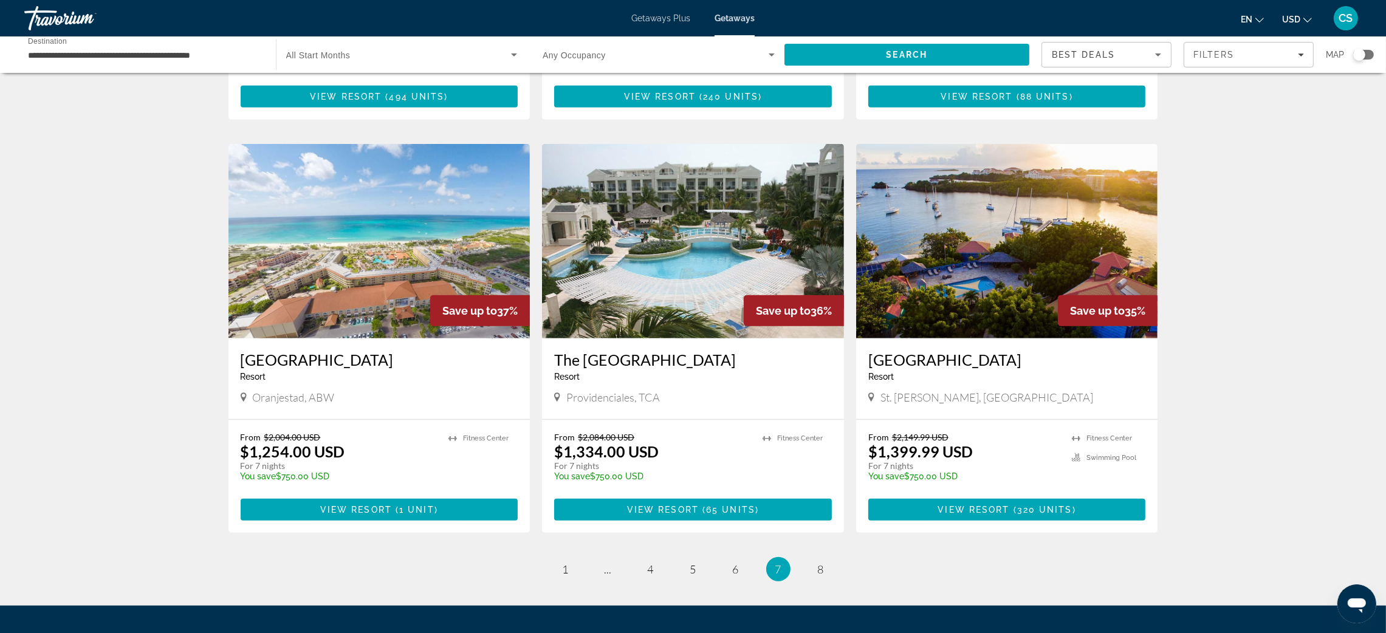
scroll to position [1277, 0]
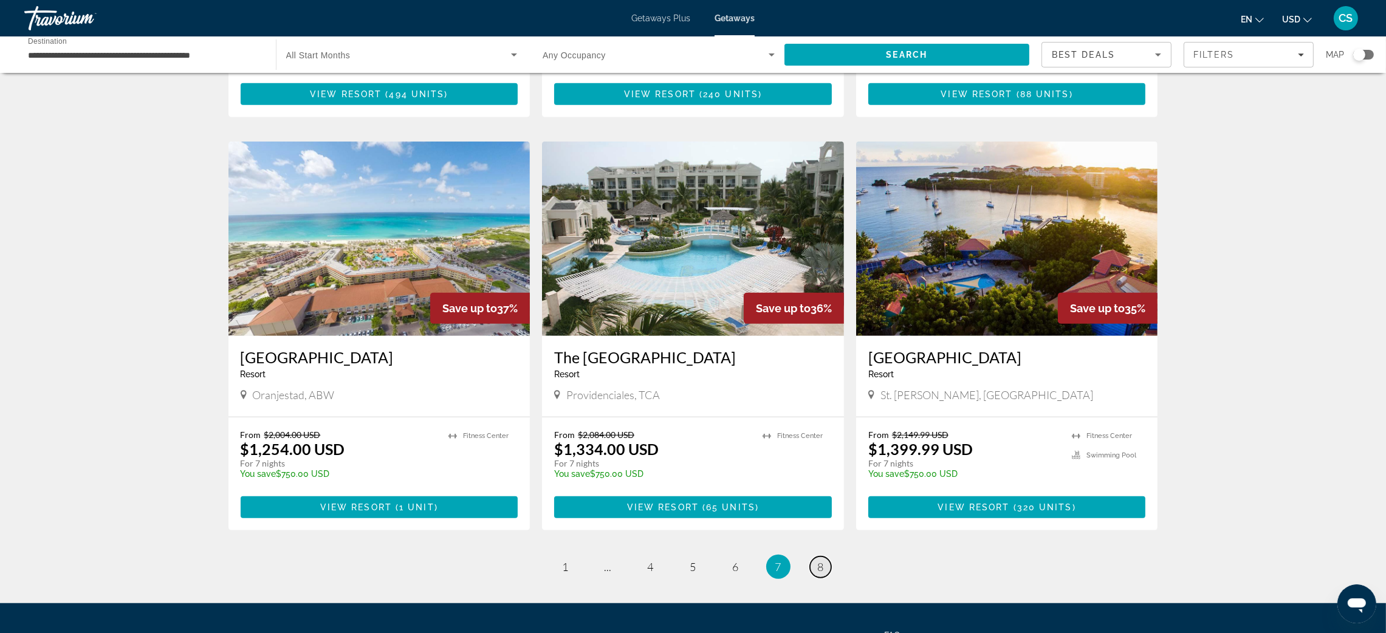
click at [823, 560] on span "8" at bounding box center [821, 566] width 6 height 13
